Goal: Task Accomplishment & Management: Manage account settings

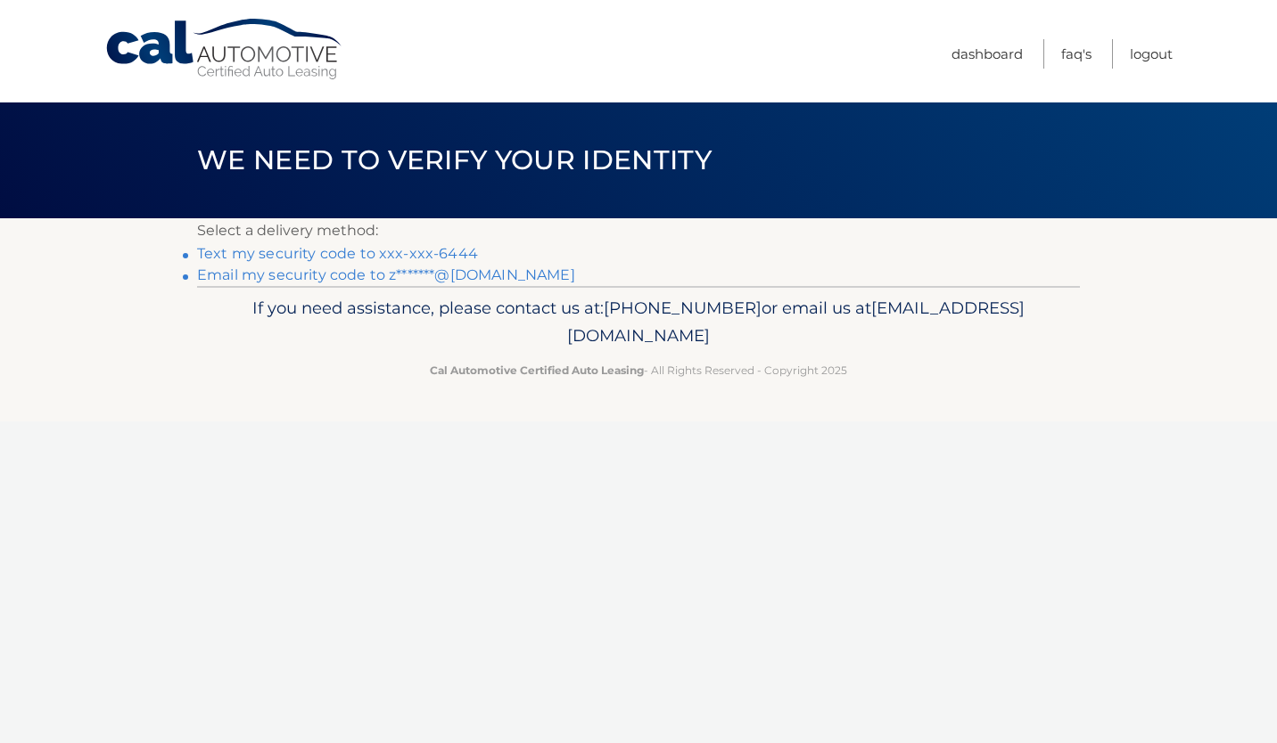
click at [371, 255] on link "Text my security code to xxx-xxx-6444" at bounding box center [337, 253] width 281 height 17
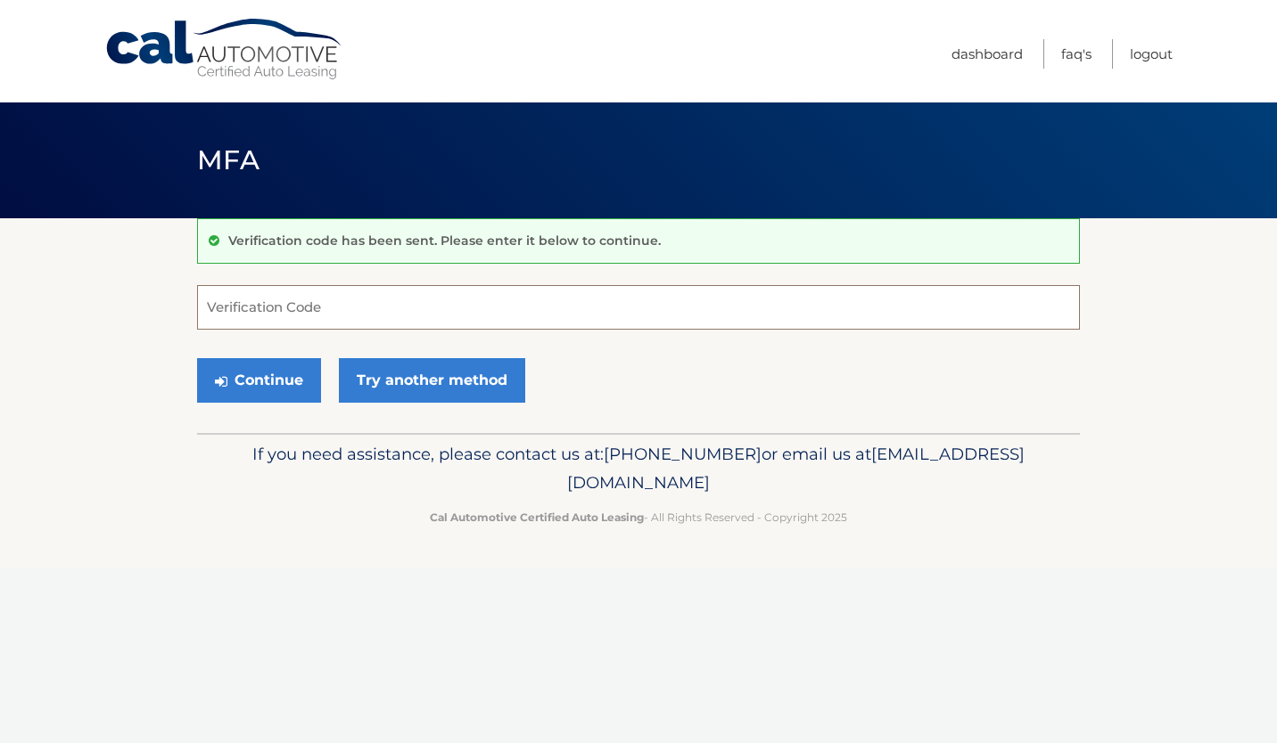
click at [267, 308] on input "Verification Code" at bounding box center [638, 307] width 882 height 45
type input "905353"
click at [274, 384] on button "Continue" at bounding box center [259, 380] width 124 height 45
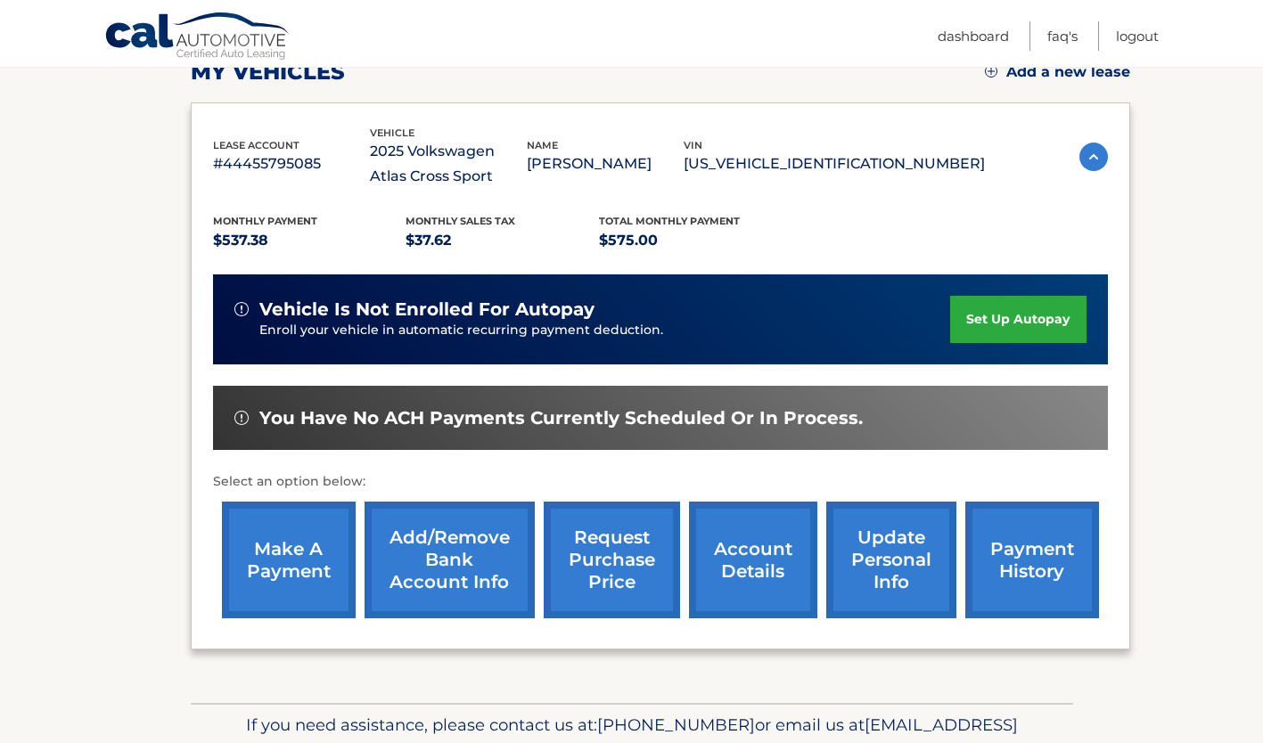
scroll to position [267, 0]
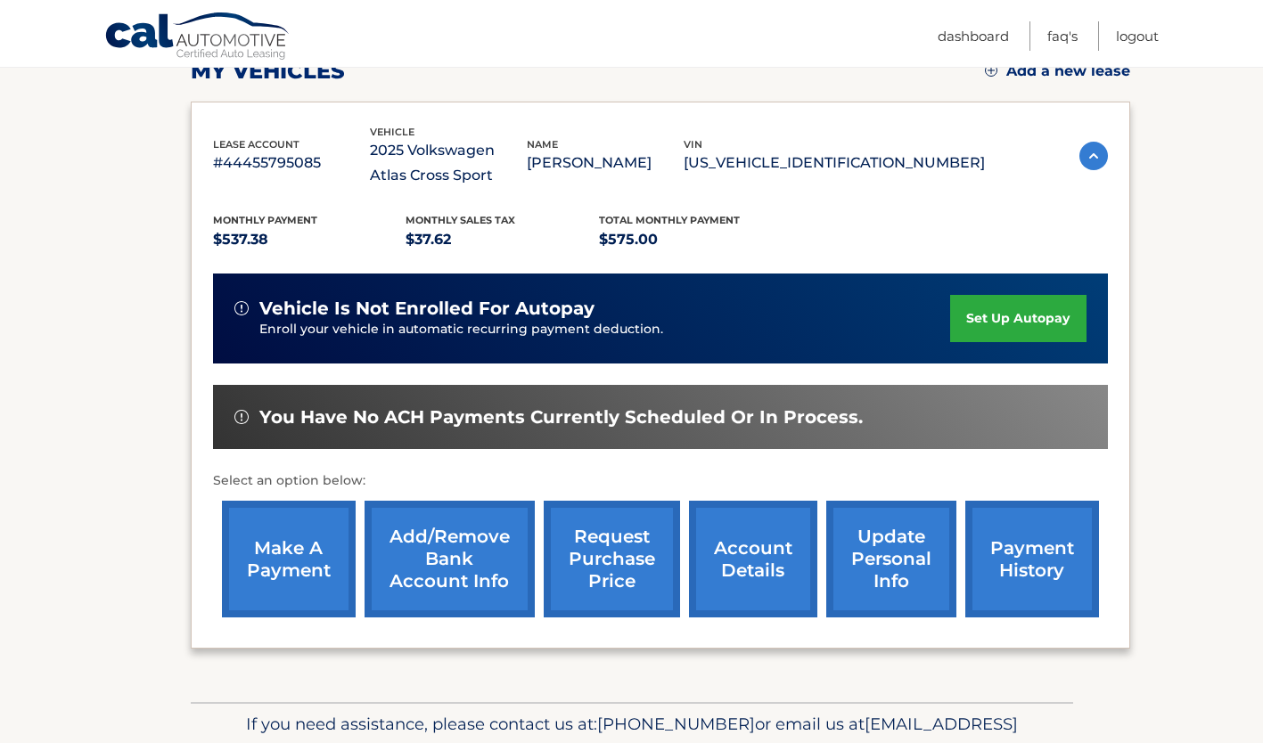
click at [275, 557] on link "make a payment" at bounding box center [289, 559] width 134 height 117
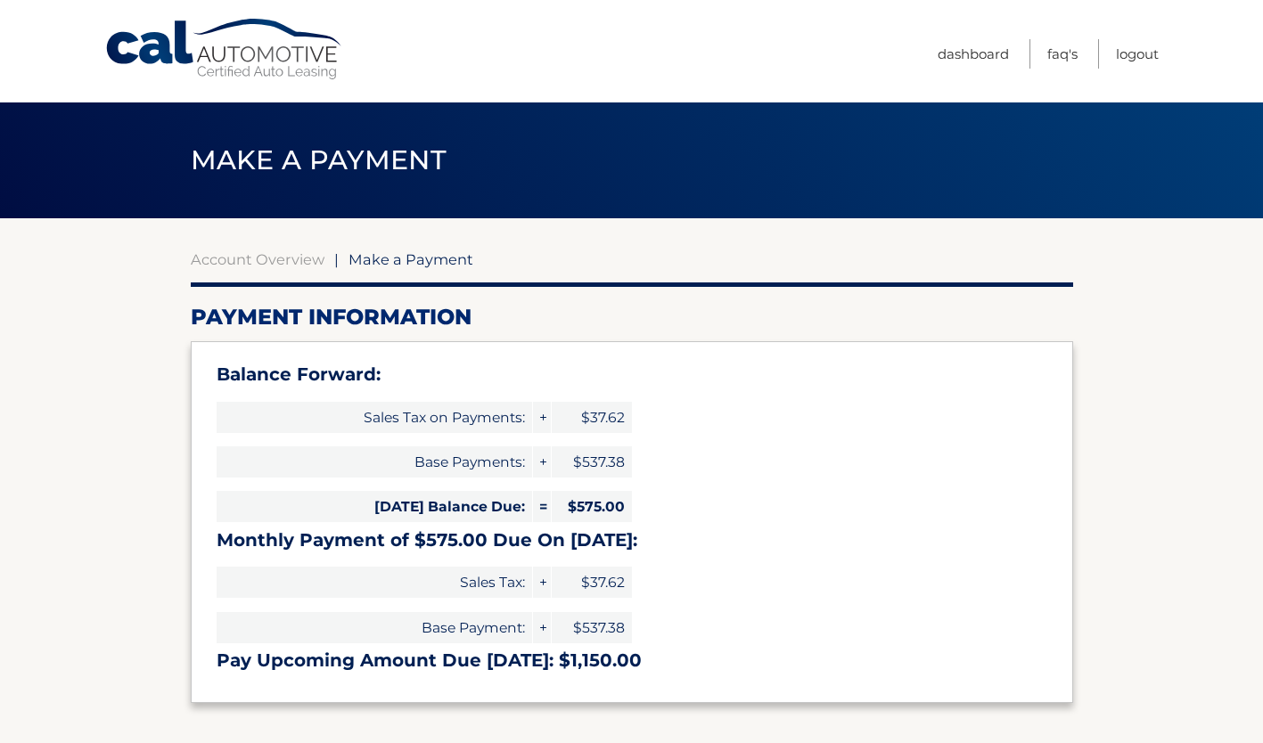
select select "MDk0NTQ0ODMtMDExOS00MzM0LTlmOWUtOWM3MTU4Y2M3MzM5"
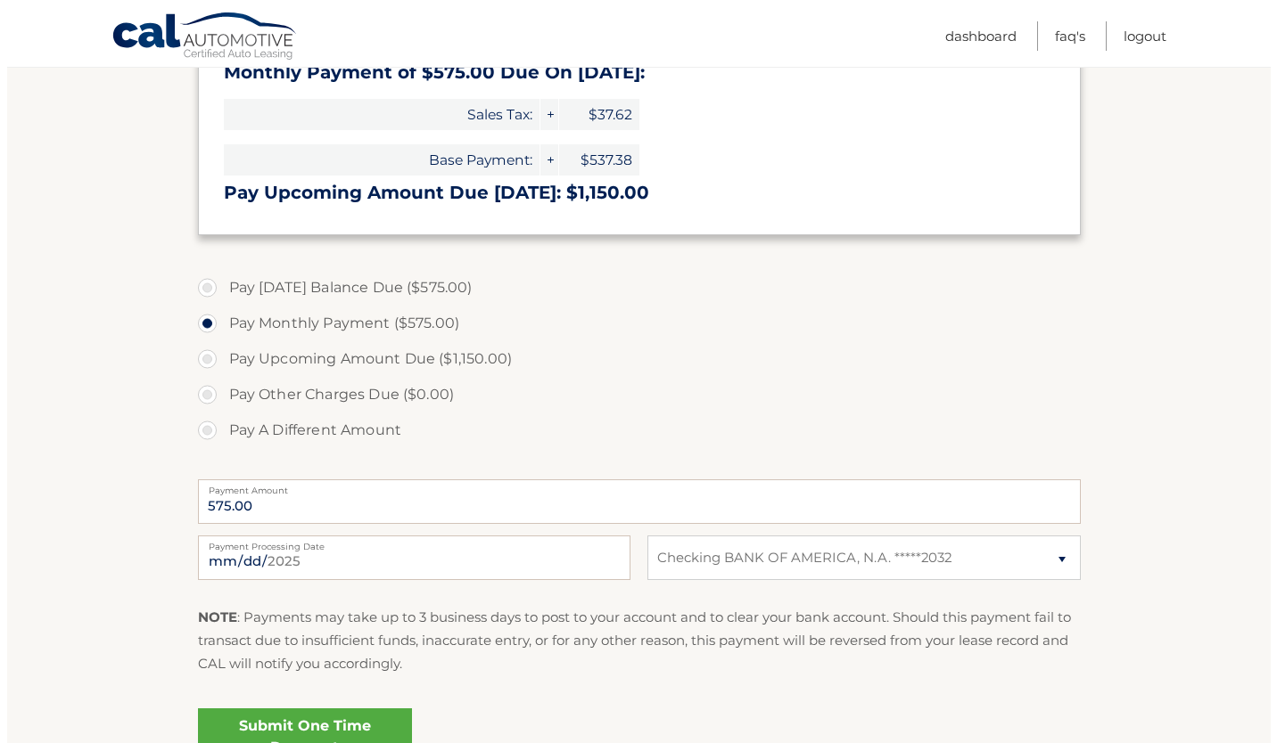
scroll to position [535, 0]
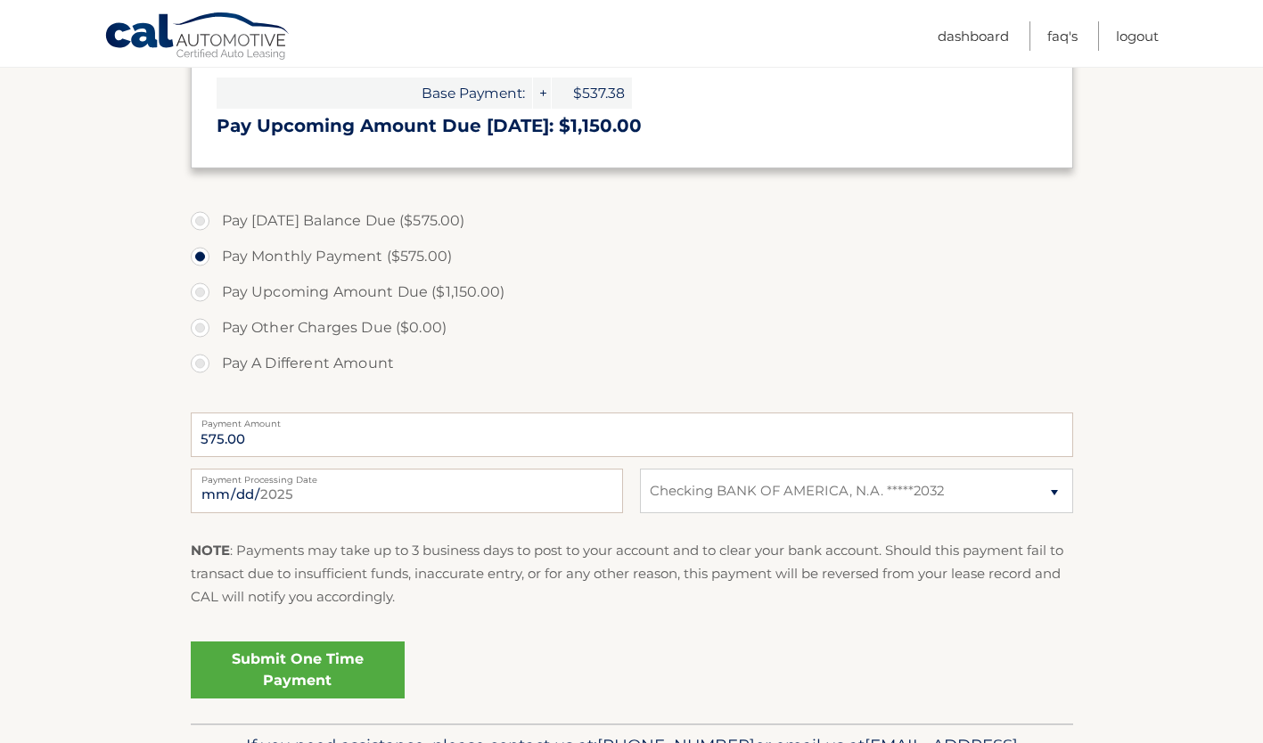
click at [291, 671] on link "Submit One Time Payment" at bounding box center [298, 670] width 214 height 57
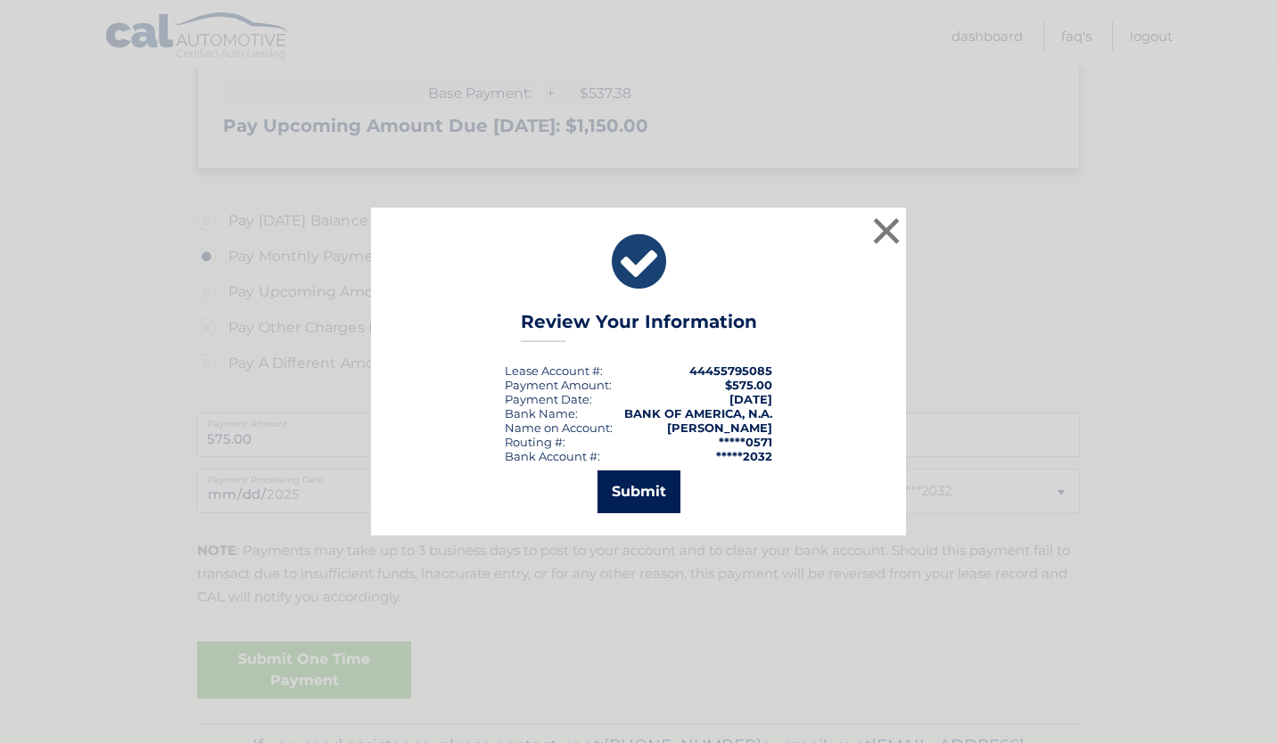
click at [624, 503] on button "Submit" at bounding box center [638, 492] width 83 height 43
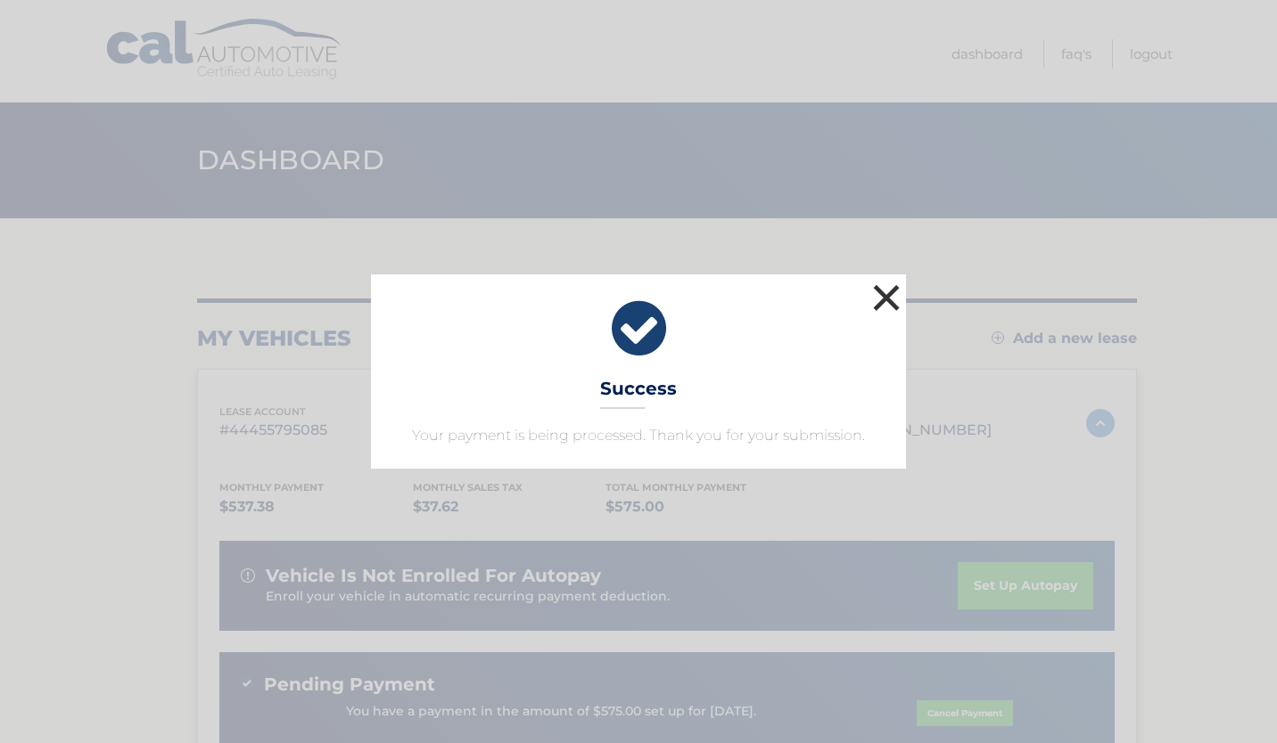
click at [880, 296] on button "×" at bounding box center [886, 298] width 36 height 36
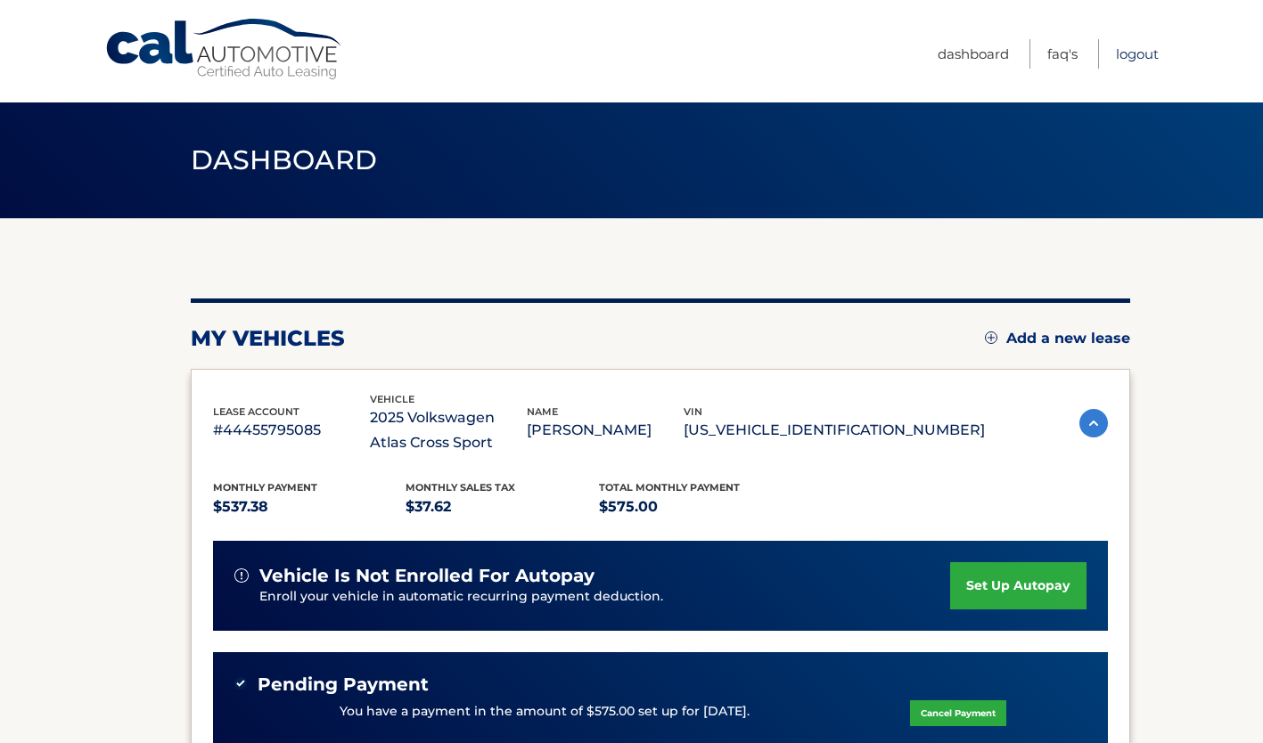
click at [1122, 51] on link "Logout" at bounding box center [1137, 53] width 43 height 29
